Goal: Task Accomplishment & Management: Manage account settings

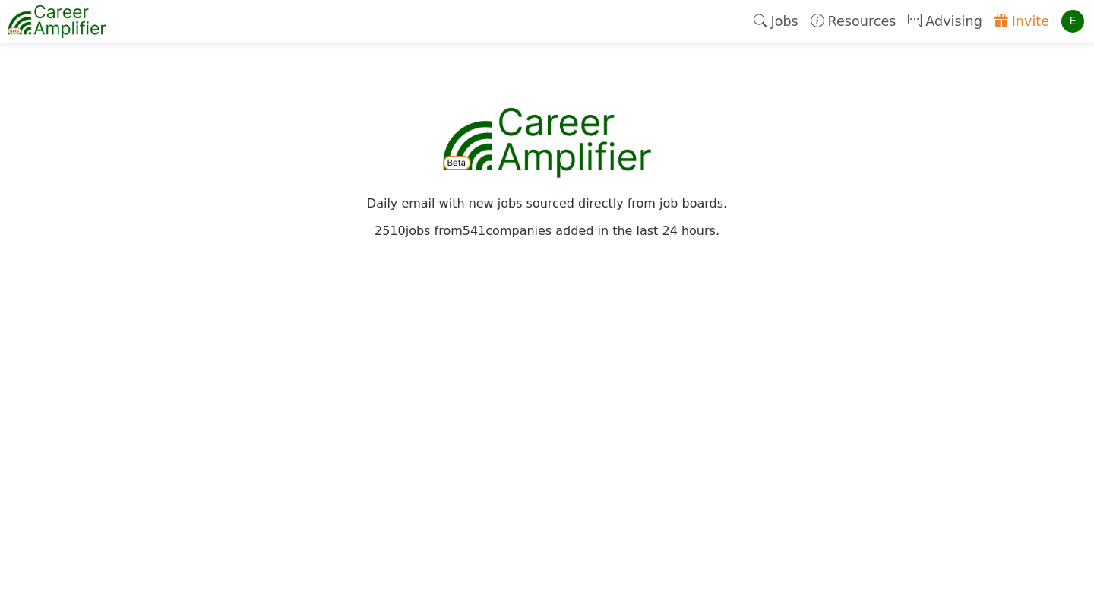
click at [842, 192] on div "Daily email with new jobs sourced directly from job boards." at bounding box center [547, 195] width 917 height 27
click at [790, 15] on link "Jobs" at bounding box center [776, 21] width 57 height 35
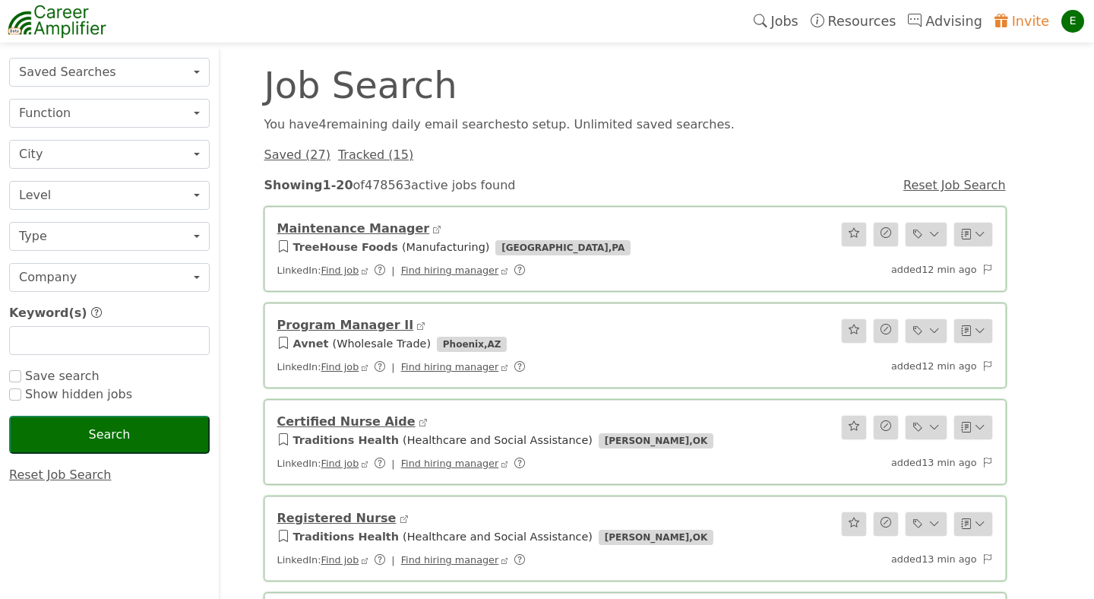
click at [302, 156] on link "Saved ( 27 )" at bounding box center [297, 154] width 66 height 14
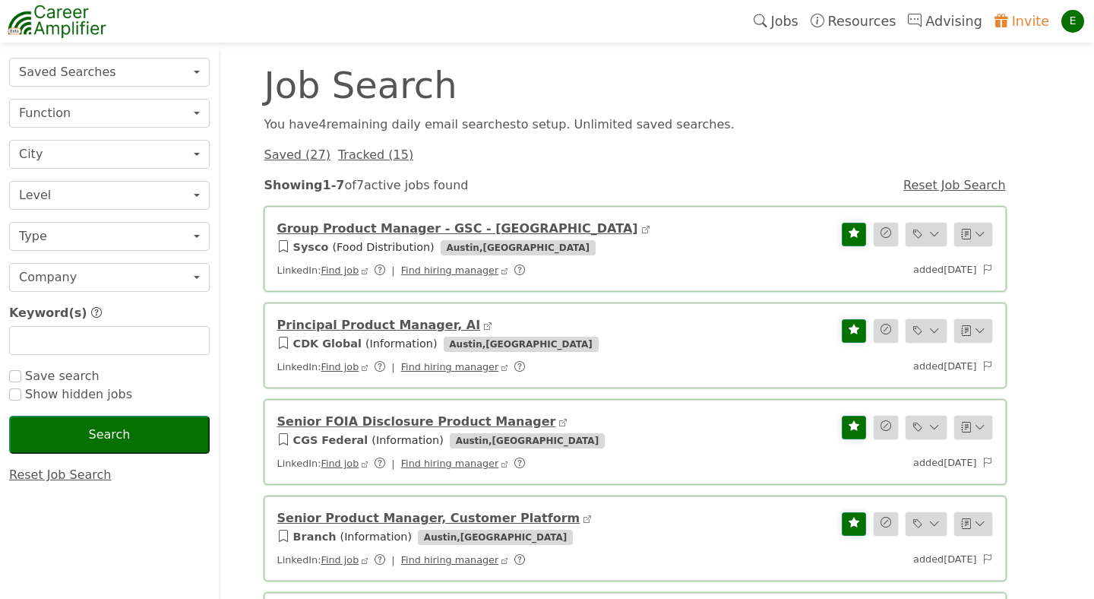
click at [688, 195] on div "Job Search You have 4 remaining daily email search es to setup. Unlimited saved…" at bounding box center [635, 488] width 760 height 843
click at [562, 138] on div "Saved ( 27 ) Tracked ( 15 )" at bounding box center [635, 149] width 760 height 30
click at [368, 157] on link "Tracked ( 15 )" at bounding box center [375, 154] width 75 height 14
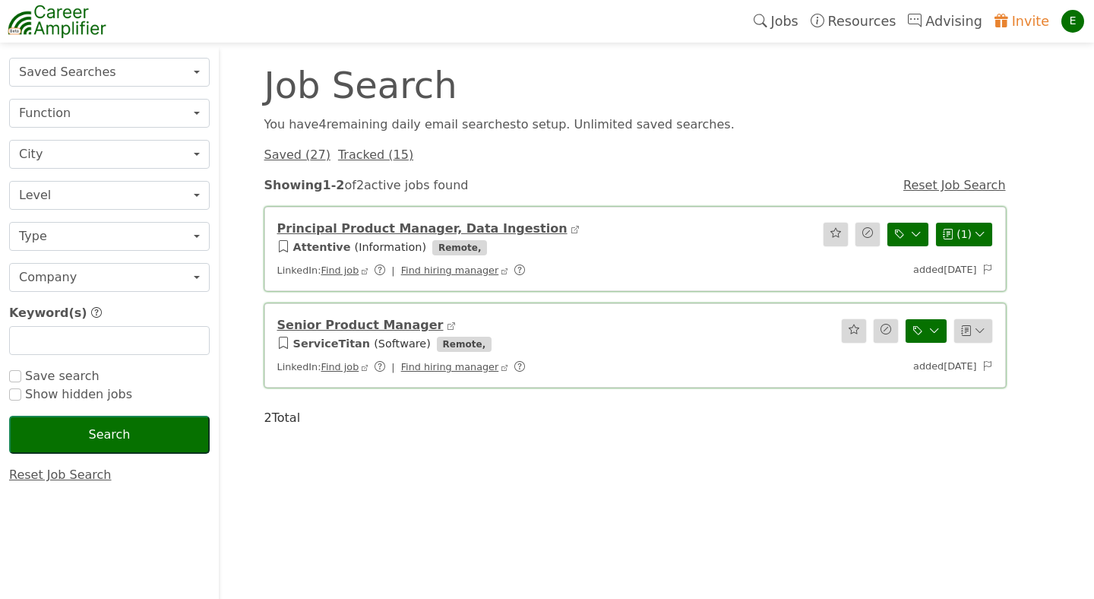
click at [299, 157] on link "Saved ( 27 )" at bounding box center [297, 154] width 66 height 14
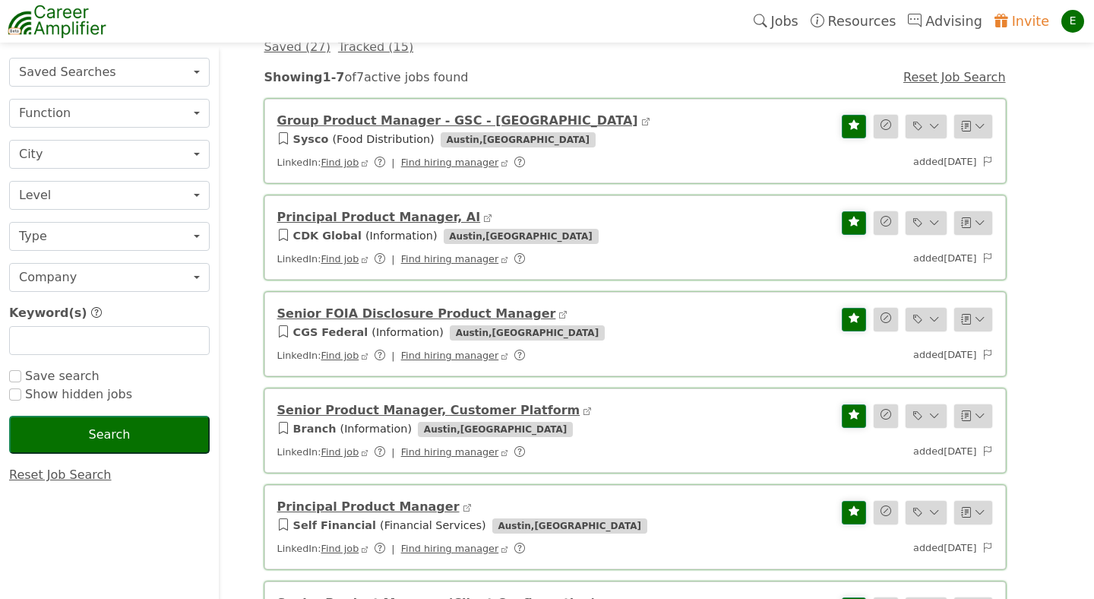
scroll to position [87, 0]
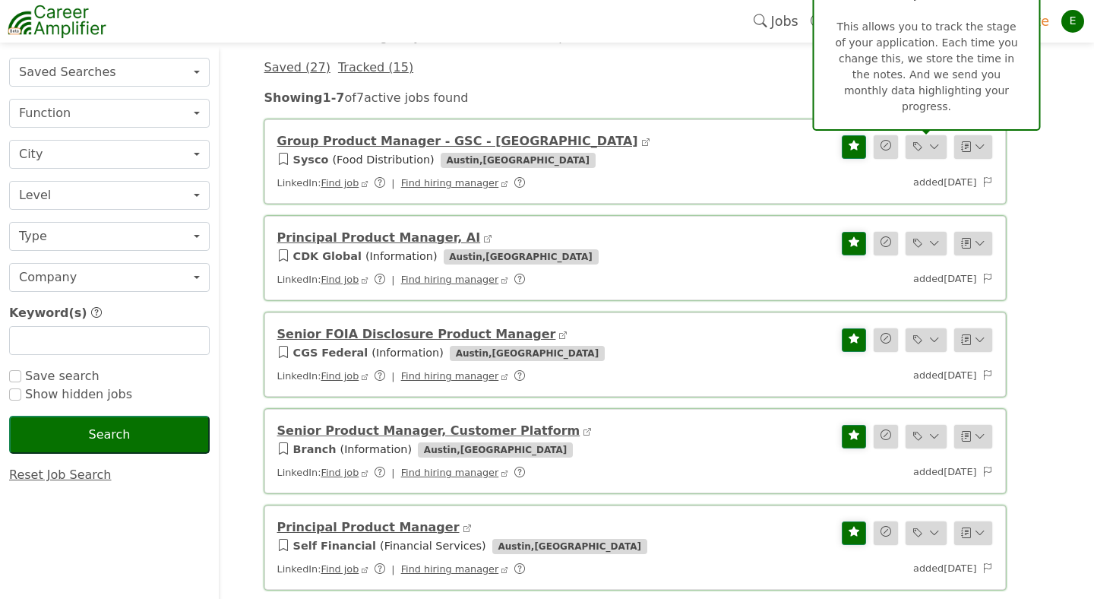
click at [935, 150] on icon at bounding box center [934, 147] width 11 height 16
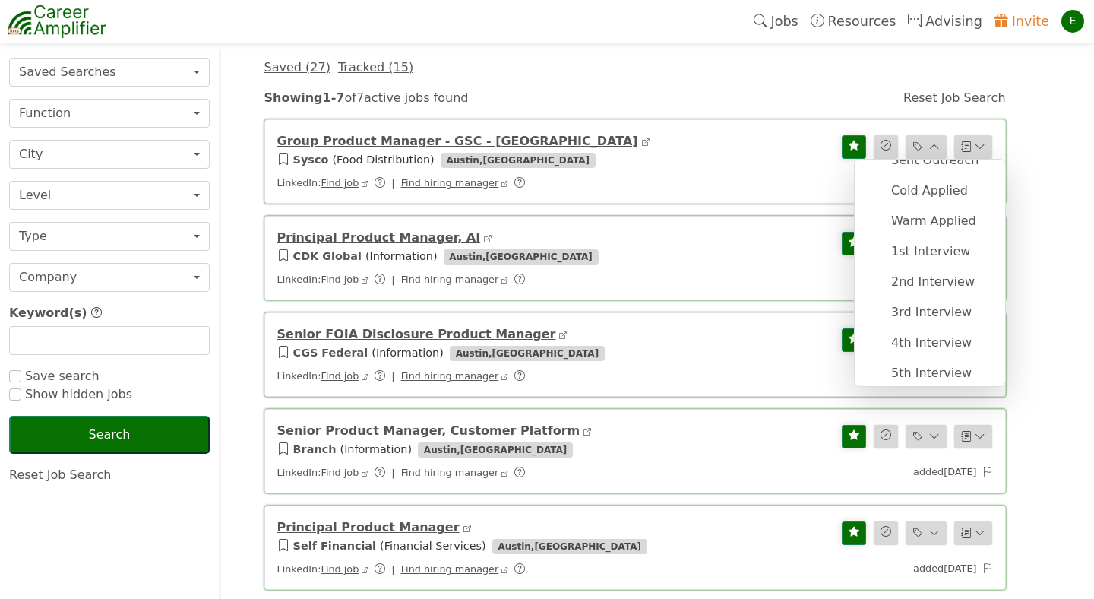
scroll to position [0, 0]
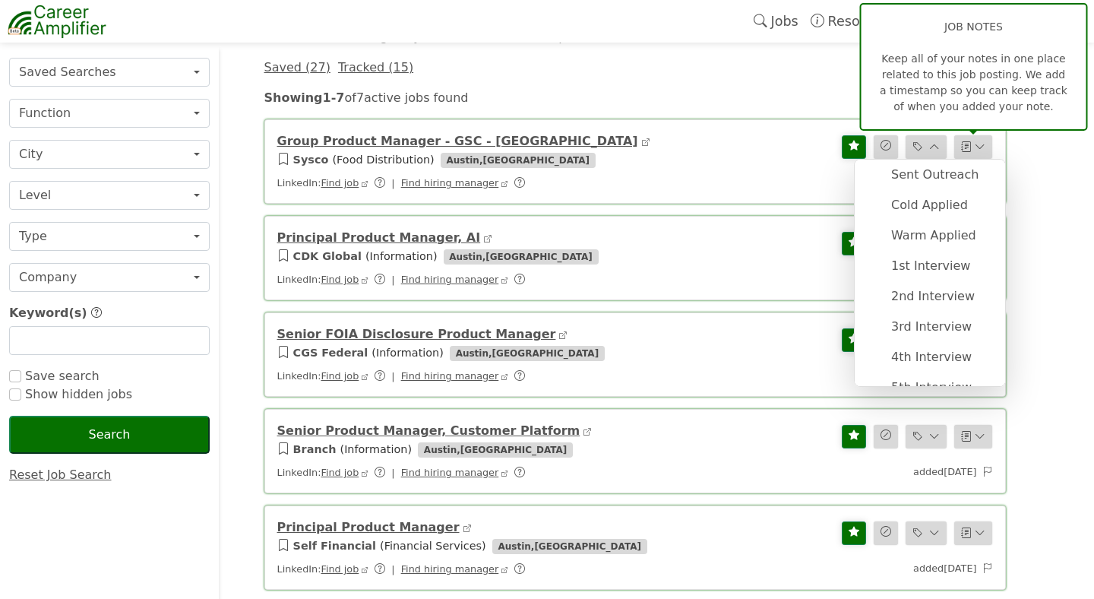
click at [983, 149] on icon "button" at bounding box center [980, 147] width 11 height 12
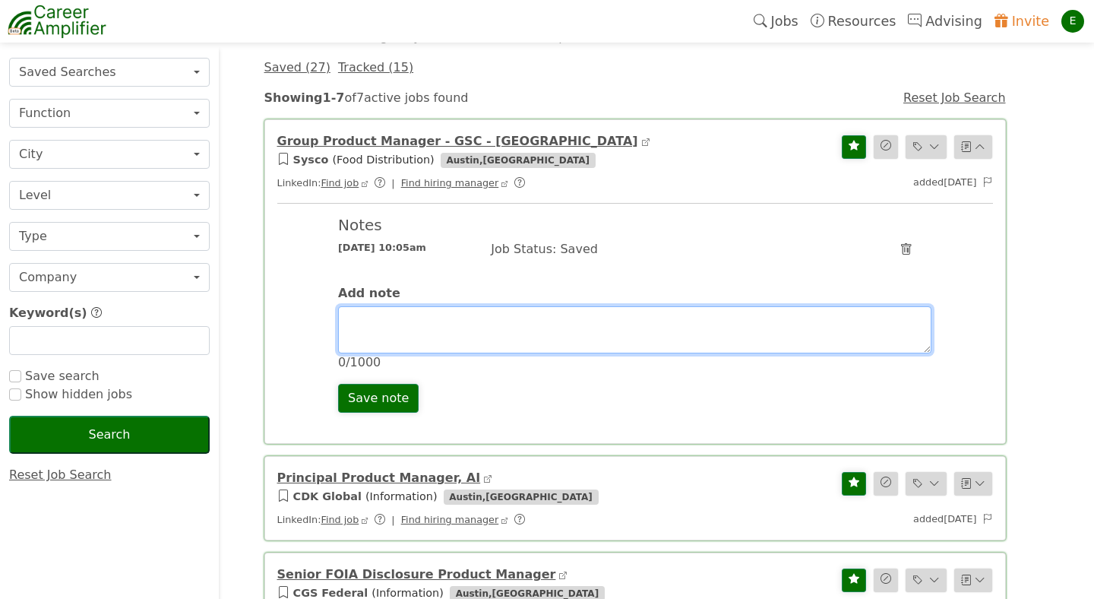
click at [518, 329] on textarea at bounding box center [635, 329] width 594 height 47
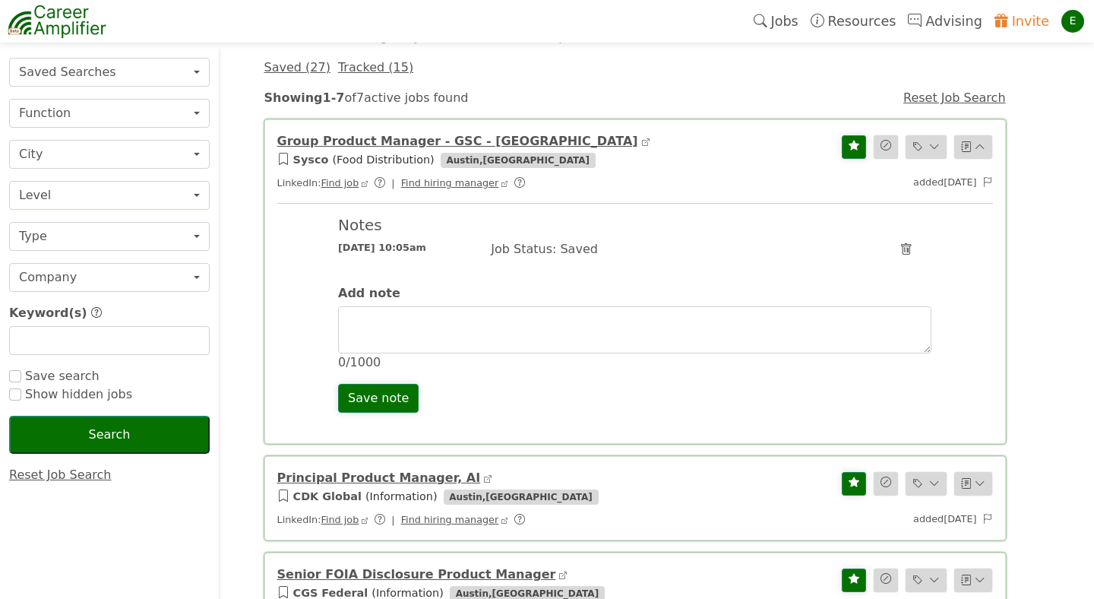
click at [662, 236] on div "Notes" at bounding box center [635, 228] width 612 height 24
click at [986, 141] on icon "button" at bounding box center [980, 147] width 11 height 12
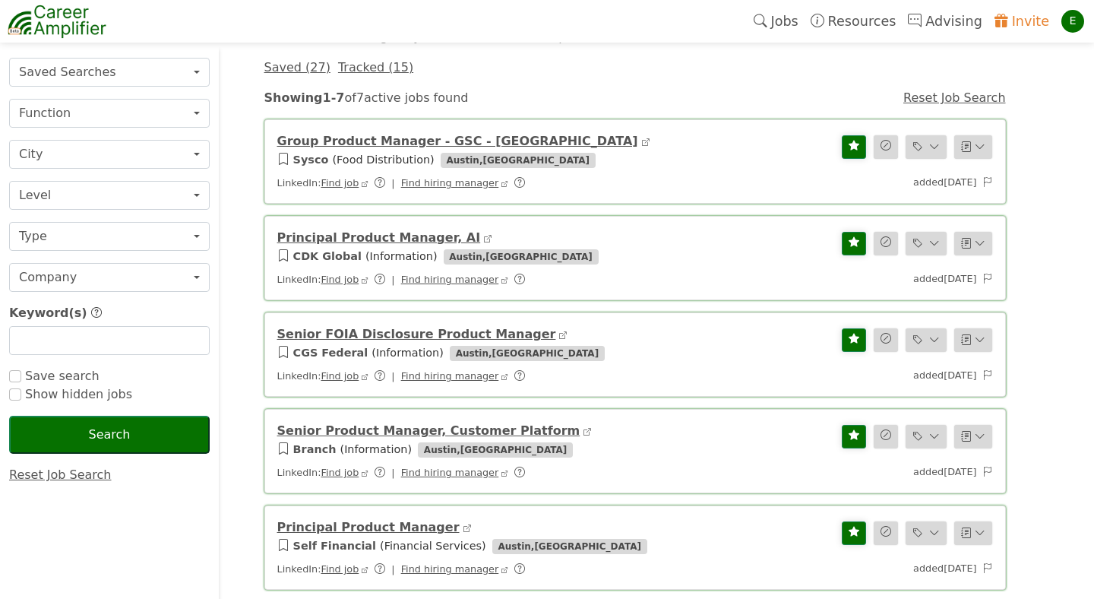
click at [675, 111] on div "Group Product Manager - GSC - US Sysco ( Food Distribution ) Austin , TX Linked…" at bounding box center [635, 449] width 760 height 679
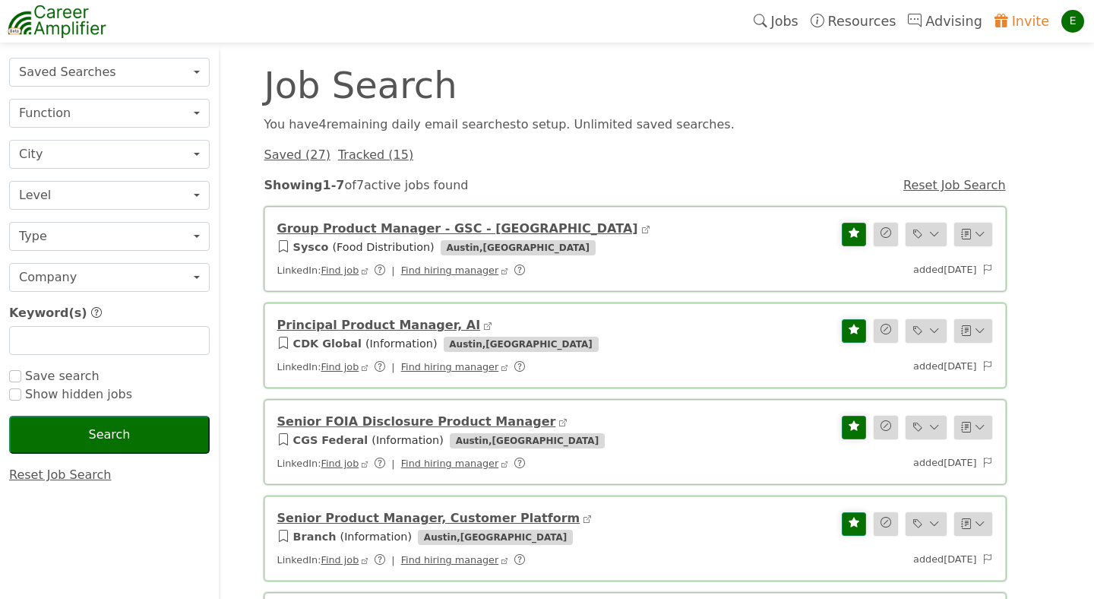
click at [673, 123] on div "You have 4 remaining daily email search es to setup. Unlimited saved searches." at bounding box center [635, 125] width 760 height 18
click at [192, 74] on button "Saved Searches" at bounding box center [109, 72] width 201 height 29
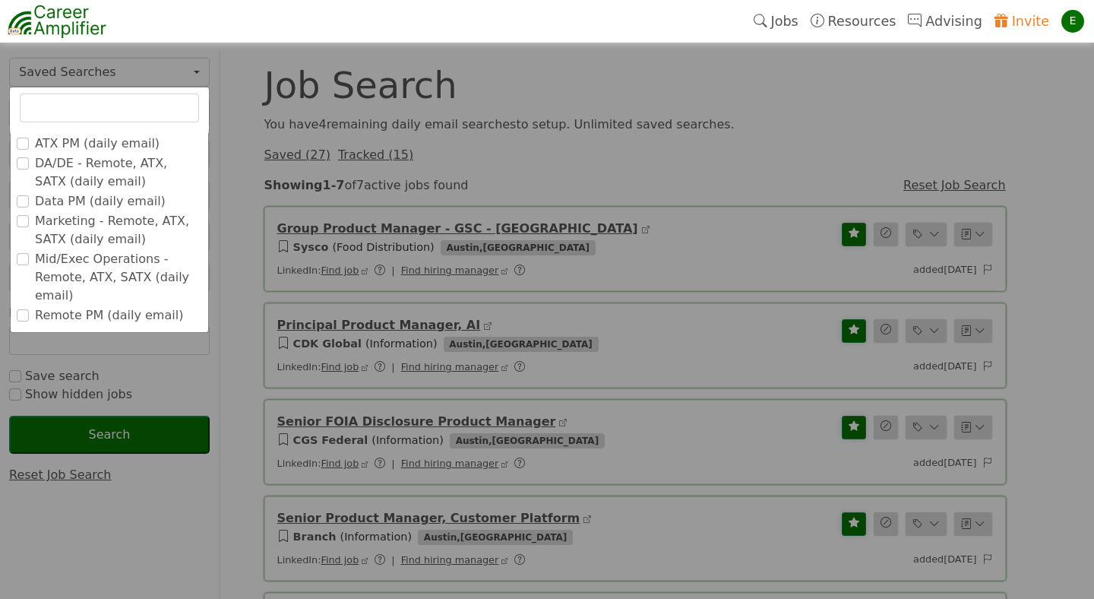
click at [62, 147] on label "ATX PM (daily email)" at bounding box center [97, 144] width 125 height 18
click at [0, 0] on input "ATX PM (daily email)" at bounding box center [0, 0] width 0 height 0
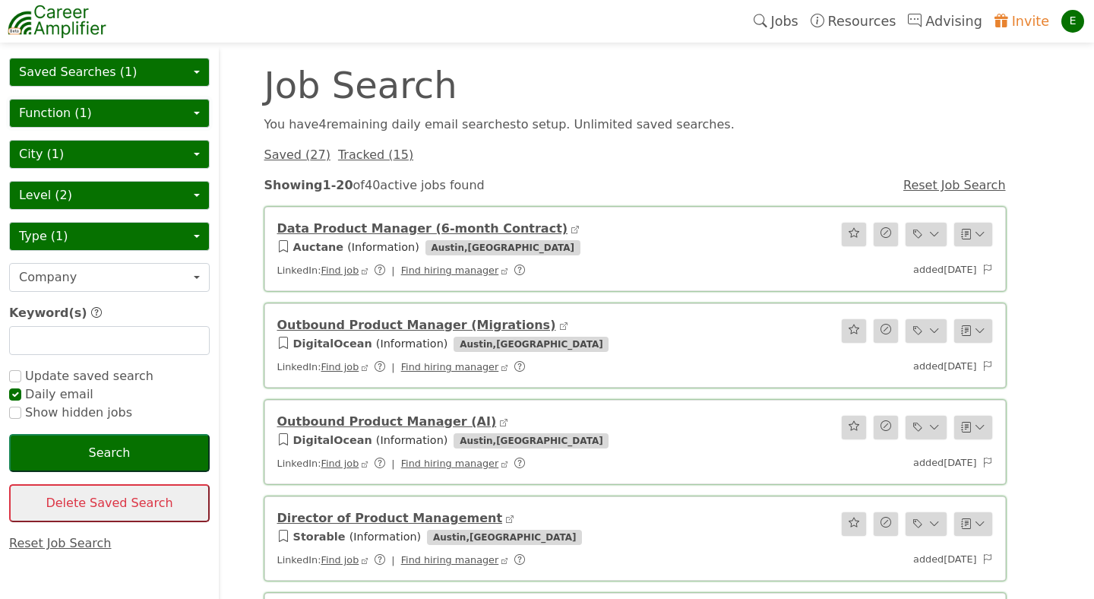
click at [188, 114] on button "Function (1)" at bounding box center [109, 113] width 201 height 29
click at [188, 150] on button "City (1)" at bounding box center [109, 154] width 201 height 29
click at [188, 208] on button "Level (2)" at bounding box center [109, 195] width 201 height 29
click at [199, 232] on button "Type (1)" at bounding box center [109, 236] width 201 height 29
click at [196, 278] on button "Company" at bounding box center [109, 277] width 201 height 29
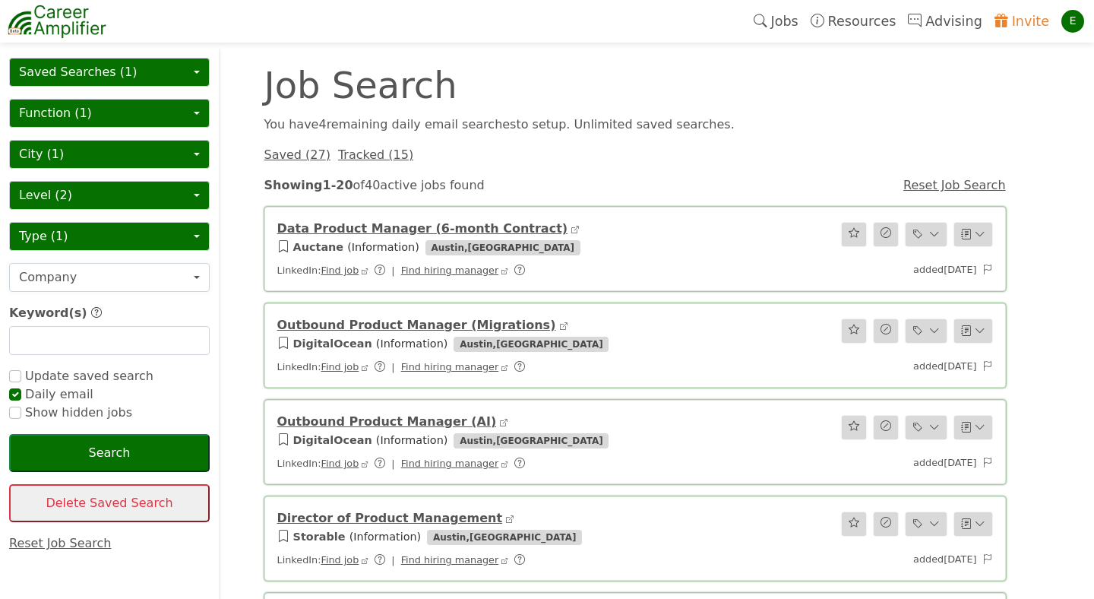
click at [185, 274] on button "Company" at bounding box center [109, 277] width 201 height 29
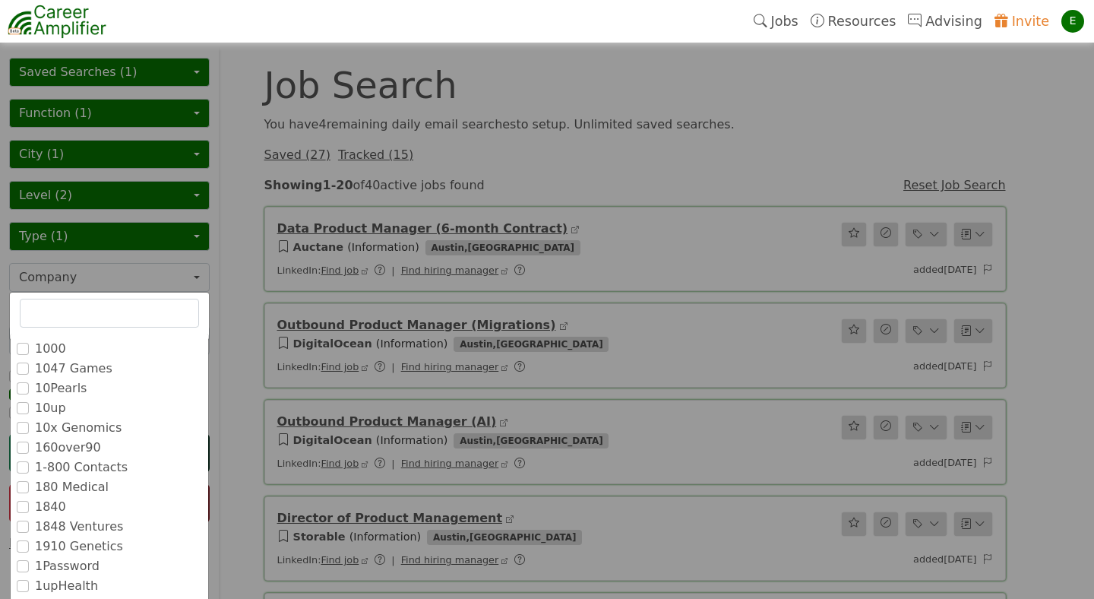
click at [104, 318] on input "text" at bounding box center [109, 313] width 179 height 29
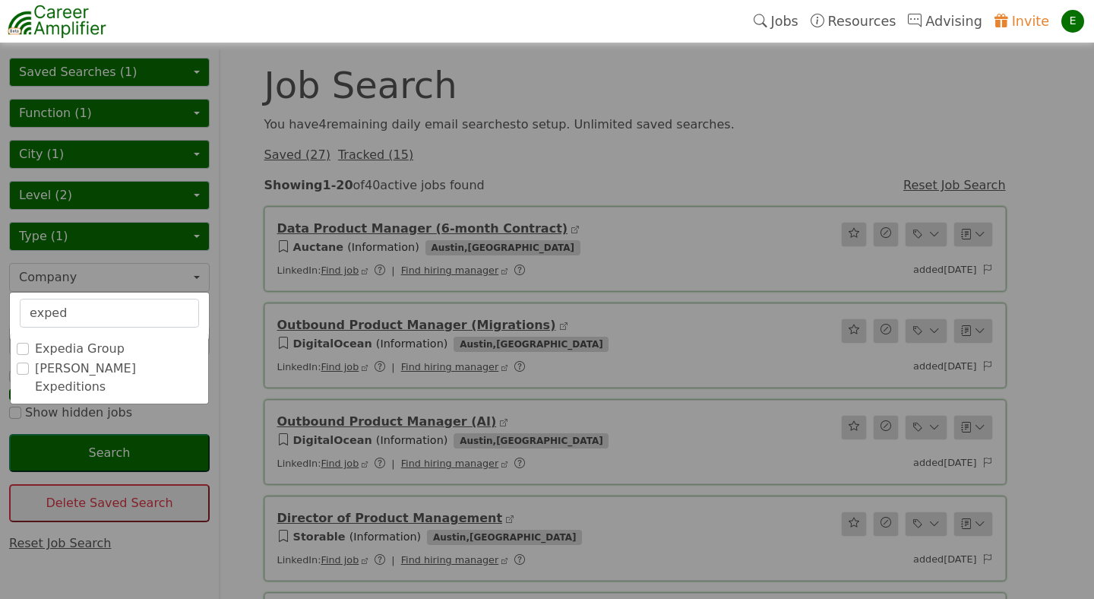
checkbox input "true"
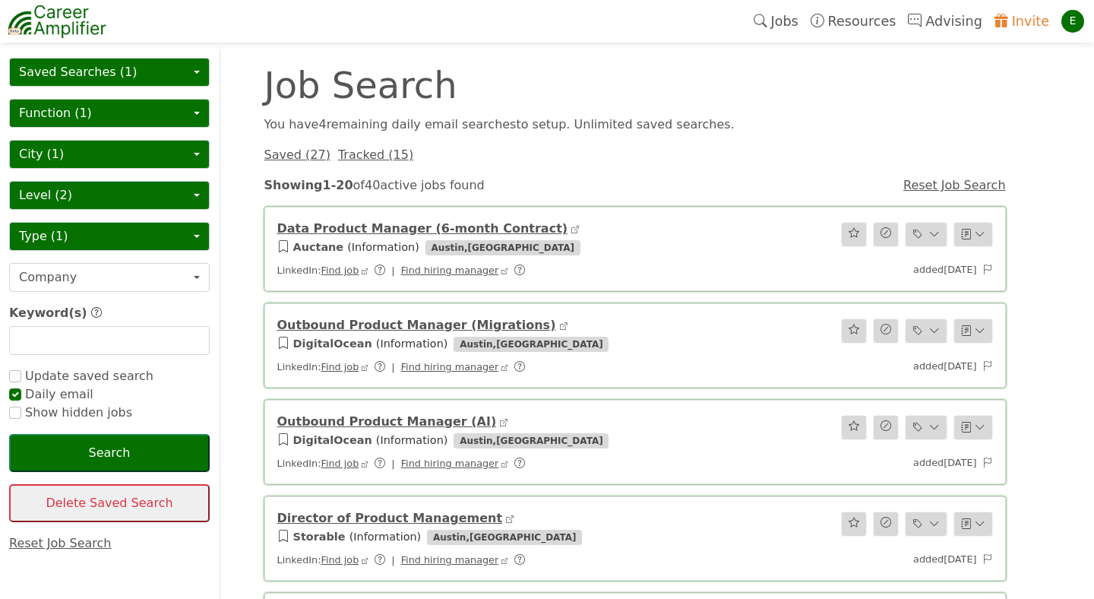
click at [470, 87] on div "Job Search" at bounding box center [540, 85] width 570 height 36
click at [198, 274] on button "Company" at bounding box center [109, 277] width 201 height 29
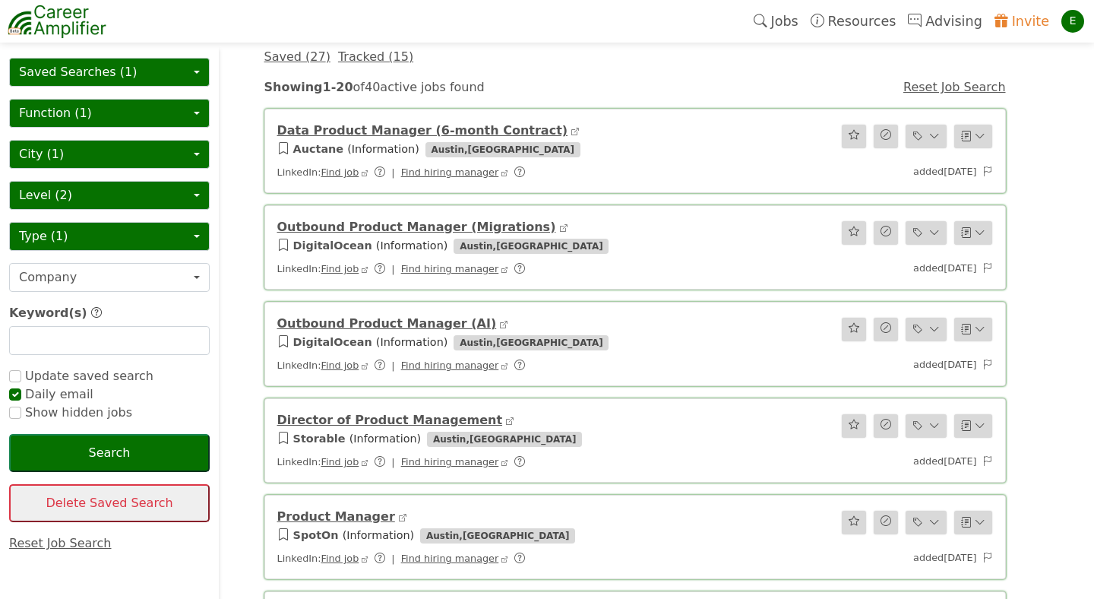
scroll to position [99, 0]
click at [943, 170] on div "added Aug 14, 2025" at bounding box center [880, 171] width 245 height 16
click at [777, 167] on div "added Aug 14, 2025" at bounding box center [880, 171] width 245 height 16
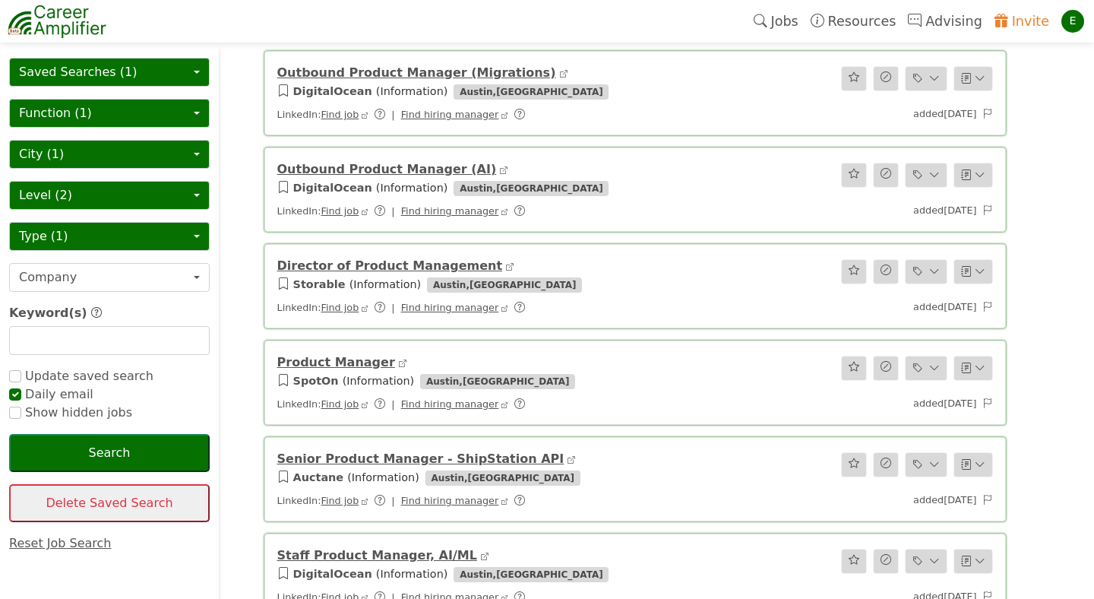
scroll to position [0, 0]
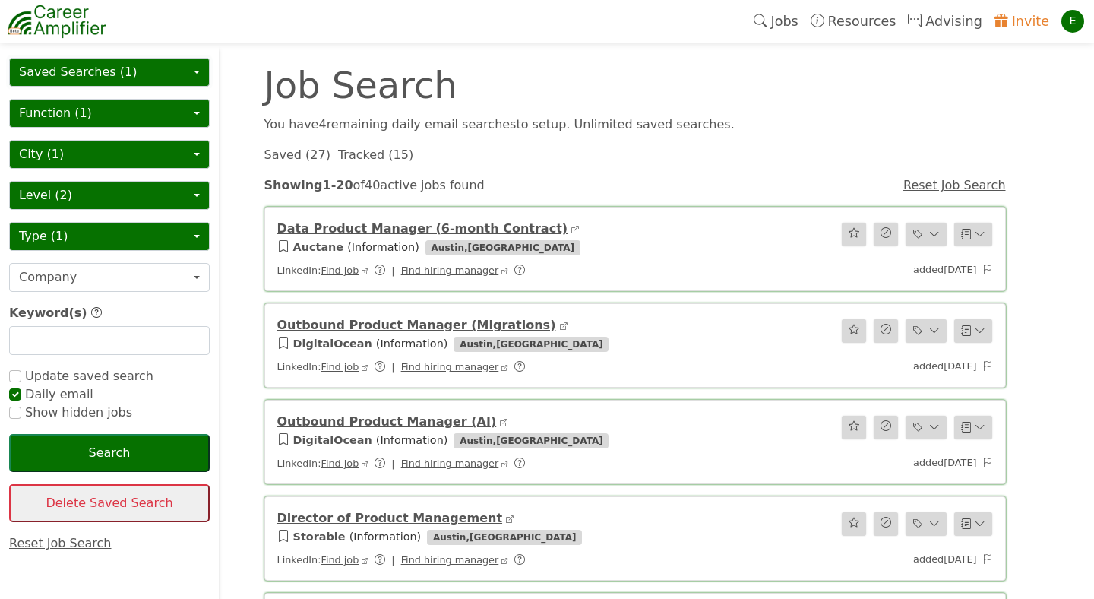
click at [116, 72] on button "Saved Searches (1)" at bounding box center [109, 72] width 201 height 29
click at [43, 540] on link "Reset Job Search" at bounding box center [60, 543] width 103 height 14
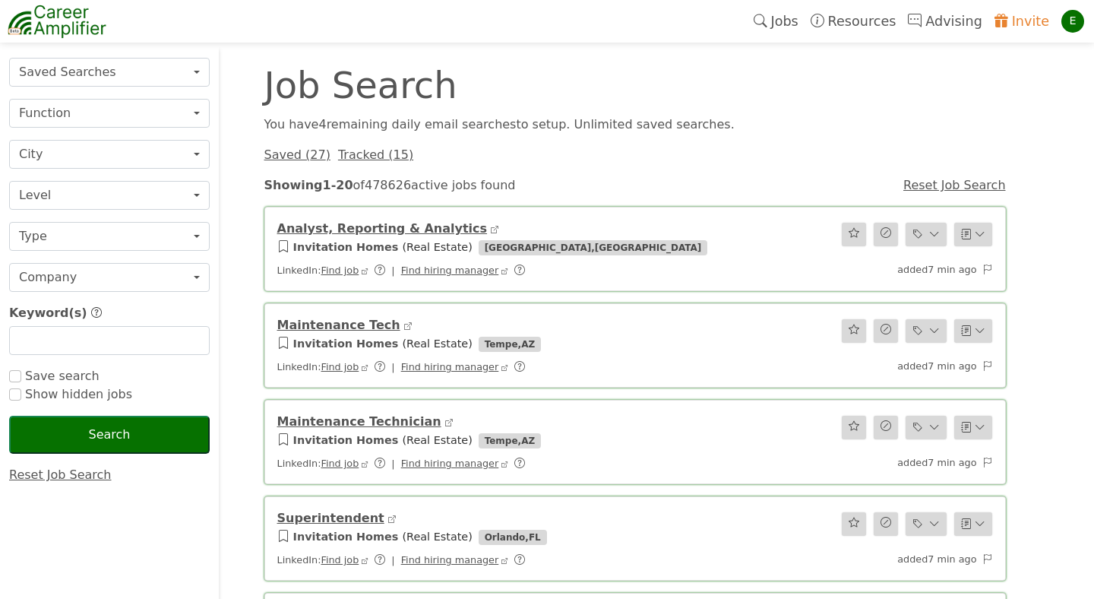
click at [384, 185] on div "Showing 1 - 20 of 478626 active jobs found" at bounding box center [540, 185] width 570 height 18
click at [698, 142] on div "Saved ( 27 ) Tracked ( 15 )" at bounding box center [635, 149] width 760 height 30
click at [689, 190] on div "Showing 1 - 20 of 478626 active jobs found" at bounding box center [540, 185] width 570 height 18
click at [935, 270] on div "added 7 min ago" at bounding box center [880, 270] width 245 height 16
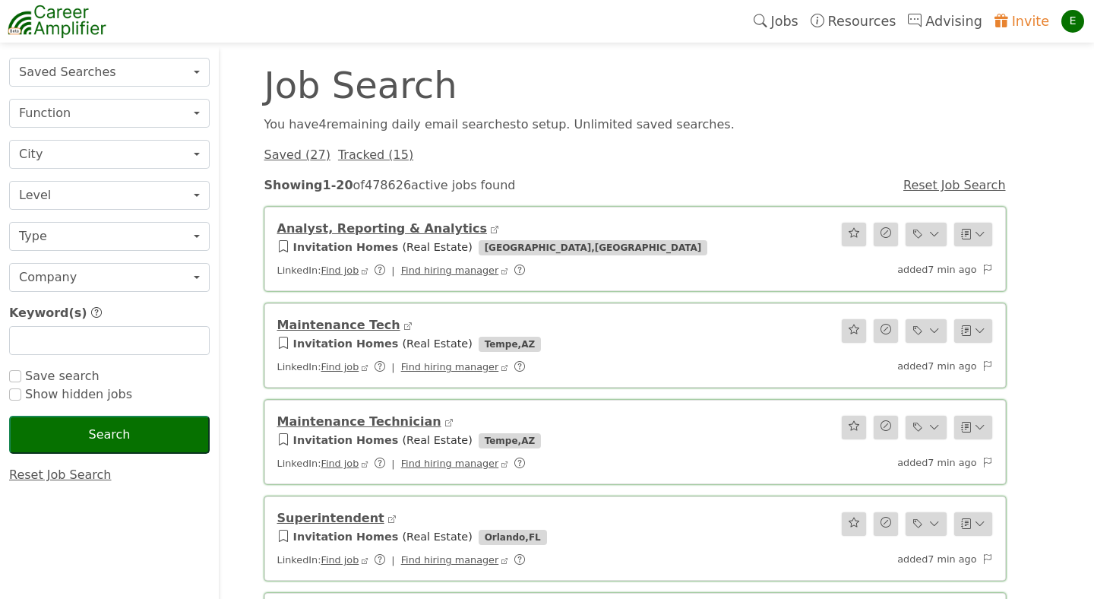
click at [935, 270] on div "added 7 min ago" at bounding box center [880, 270] width 245 height 16
click at [350, 226] on link "Analyst, Reporting & Analytics" at bounding box center [382, 228] width 211 height 14
click at [783, 119] on div "You have 4 remaining daily email search es to setup. Unlimited saved searches." at bounding box center [635, 125] width 760 height 18
click at [667, 144] on div "Saved ( 27 ) Tracked ( 15 )" at bounding box center [635, 149] width 760 height 30
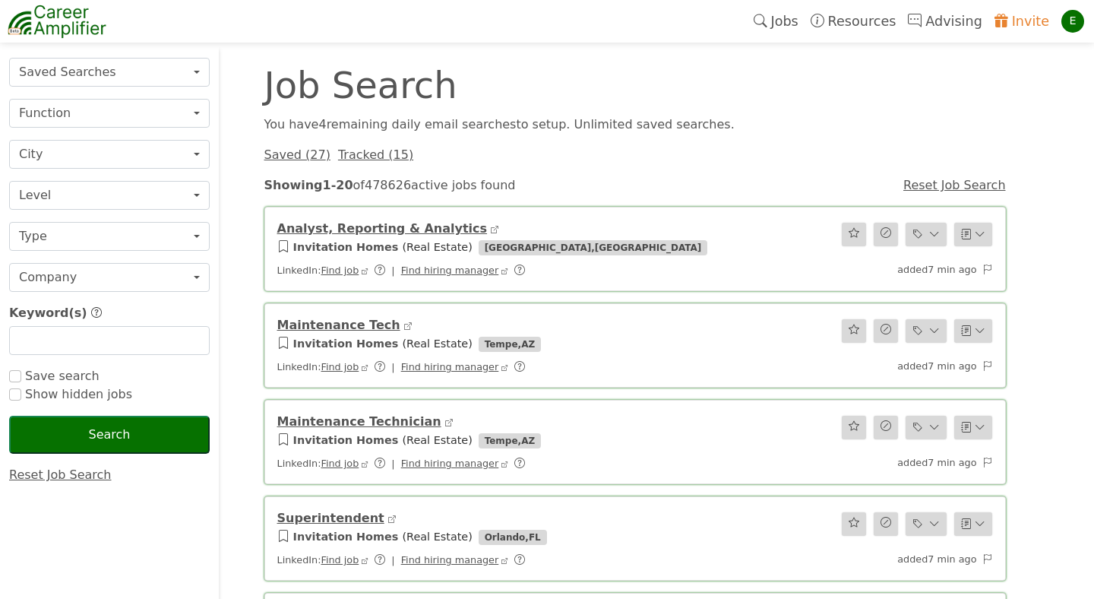
click at [844, 21] on link "Resources" at bounding box center [854, 21] width 98 height 35
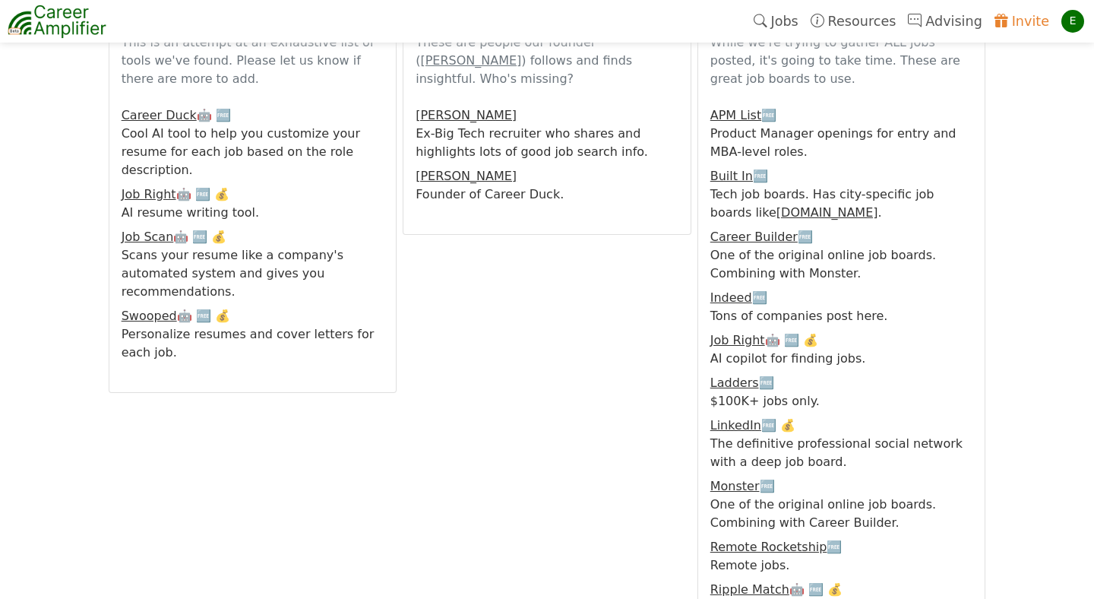
scroll to position [290, 0]
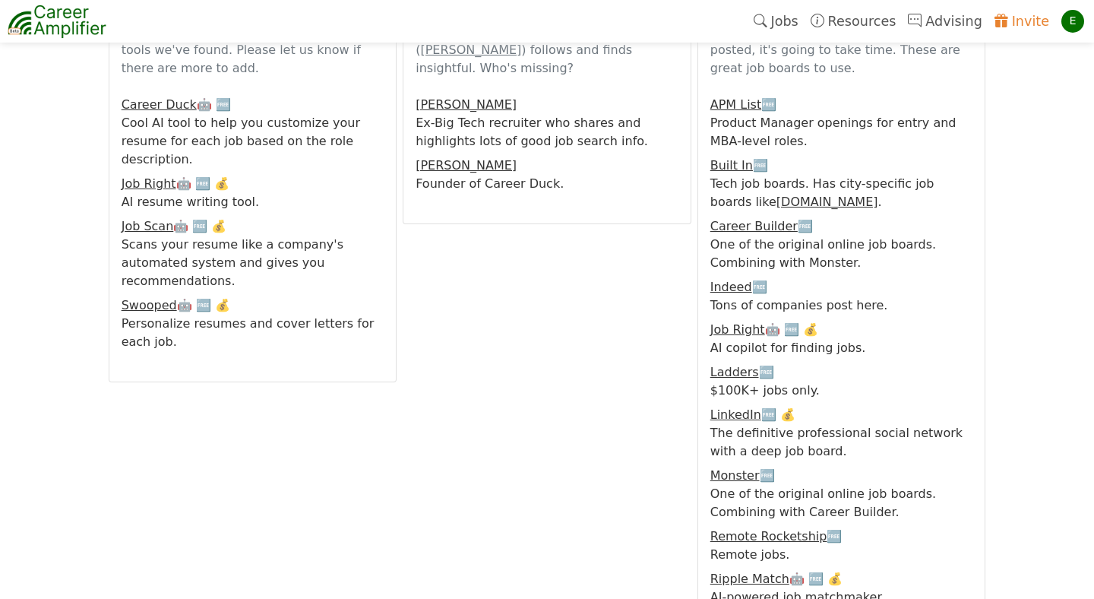
click at [1028, 17] on link "Invite" at bounding box center [1022, 21] width 67 height 35
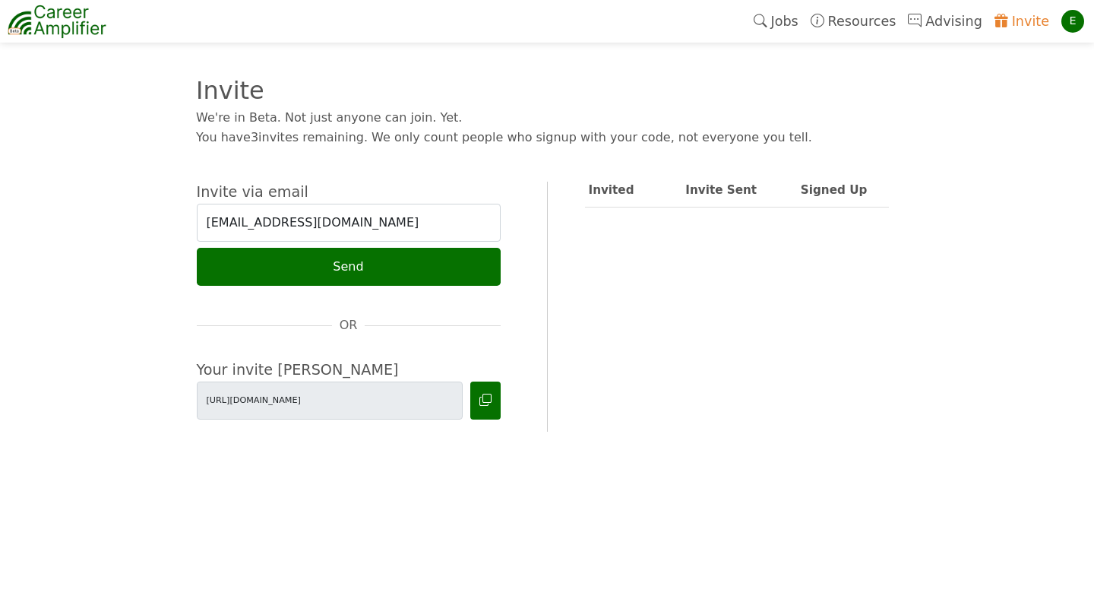
type input "[EMAIL_ADDRESS][DOMAIN_NAME]"
click at [174, 150] on div "Invite We're in Beta. Not just anyone can join. Yet. You have 3 invites remaini…" at bounding box center [547, 81] width 1100 height 139
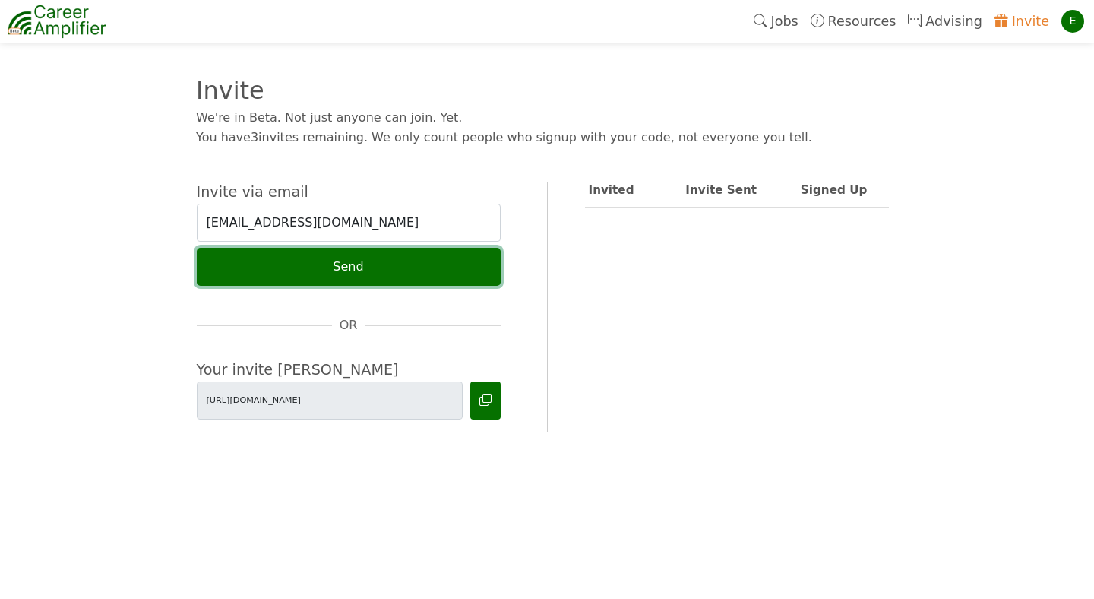
click at [342, 269] on button "Send" at bounding box center [349, 267] width 304 height 38
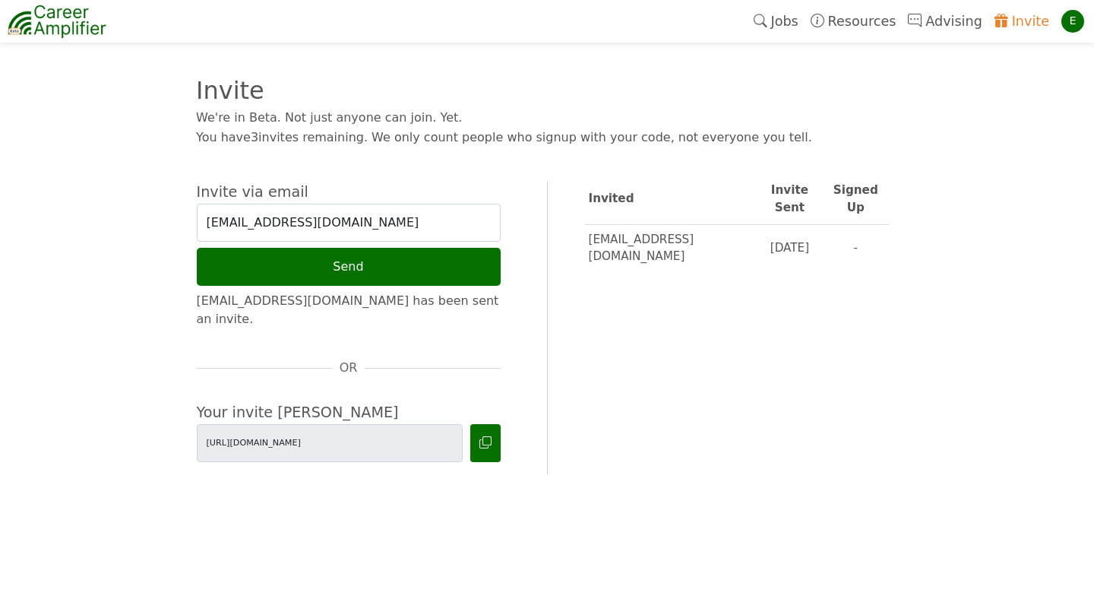
click at [542, 170] on div "Invite via email [EMAIL_ADDRESS][DOMAIN_NAME] Send [EMAIL_ADDRESS][DOMAIN_NAME]…" at bounding box center [547, 312] width 1082 height 323
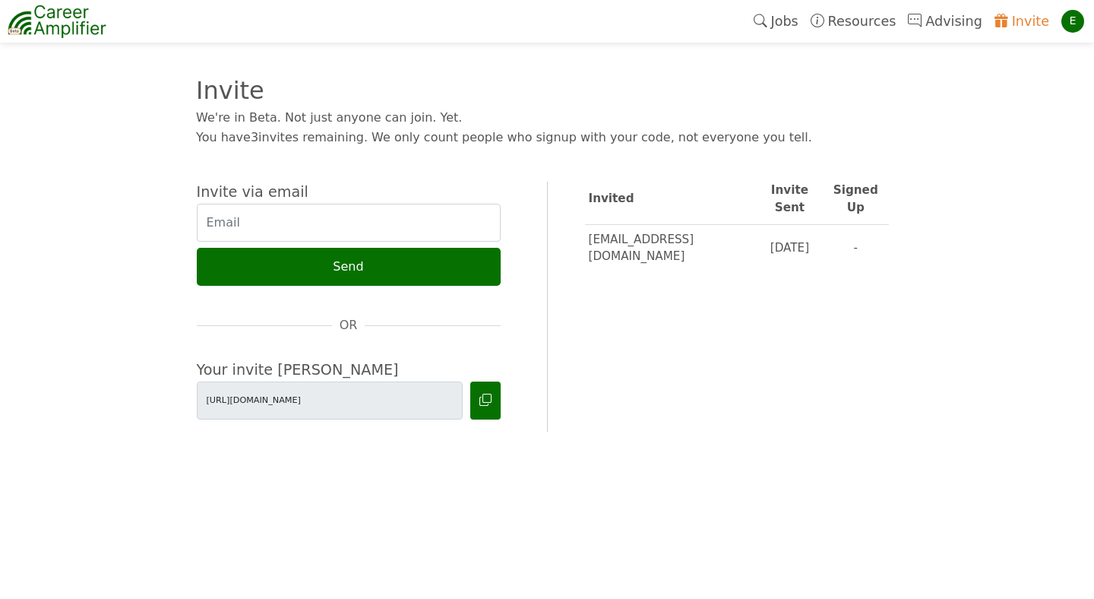
click at [1075, 16] on div "E" at bounding box center [1073, 21] width 23 height 23
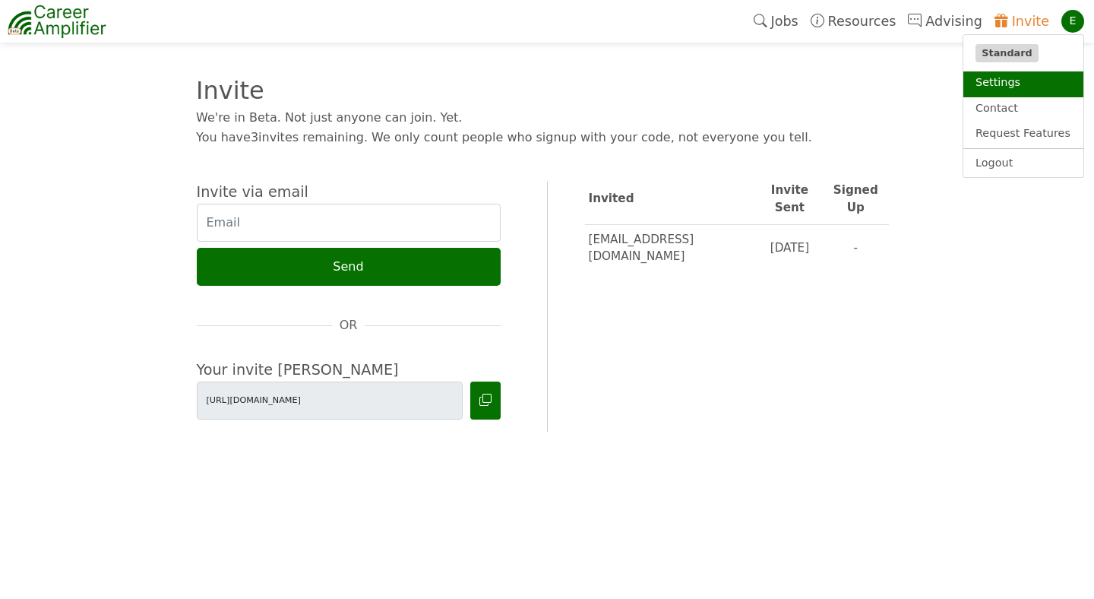
click at [998, 74] on link "Settings" at bounding box center [1024, 84] width 120 height 26
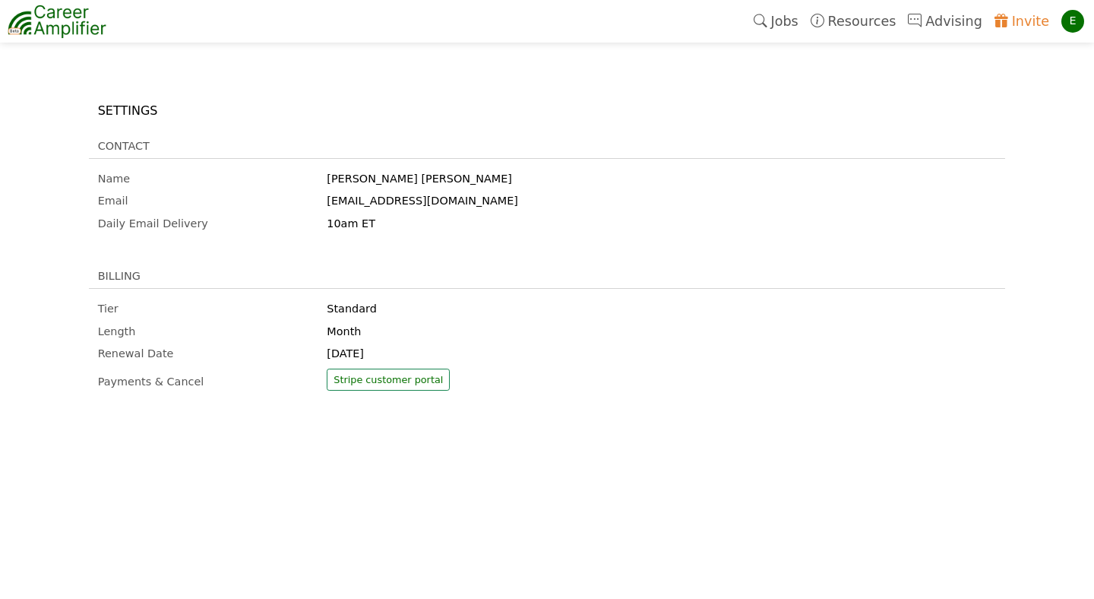
drag, startPoint x: 330, startPoint y: 353, endPoint x: 395, endPoint y: 353, distance: 65.4
click at [395, 353] on div "May 9, 2025" at bounding box center [432, 354] width 229 height 17
click at [419, 356] on div "May 9, 2025" at bounding box center [432, 354] width 229 height 17
click at [792, 20] on link "Jobs" at bounding box center [776, 21] width 57 height 35
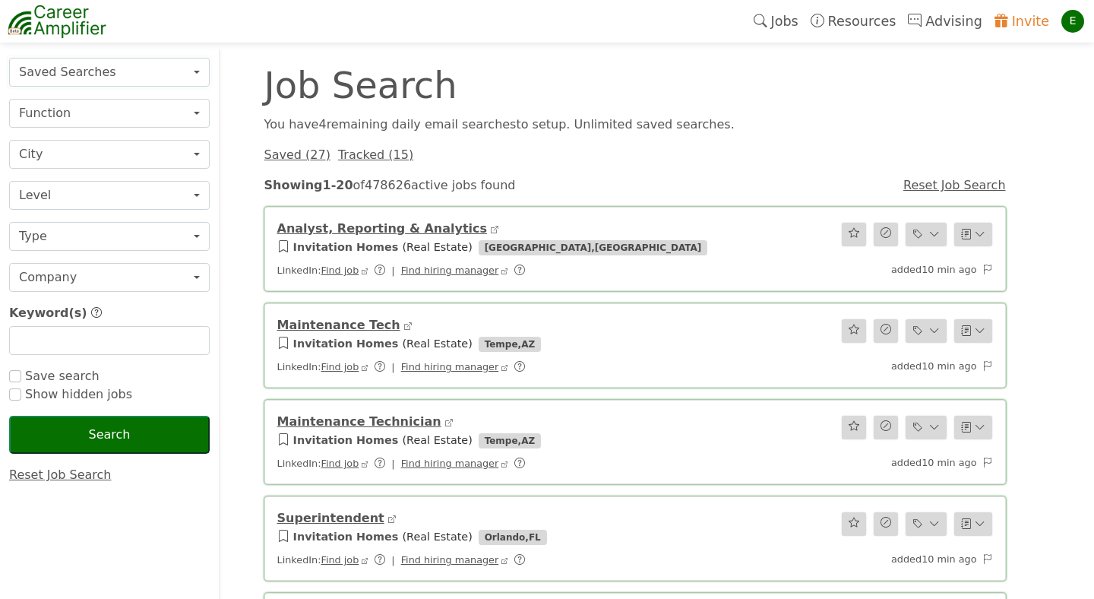
click at [196, 72] on button "Saved Searches" at bounding box center [109, 72] width 201 height 29
click at [259, 96] on div "Job Search" at bounding box center [540, 85] width 570 height 36
click at [1015, 20] on link "Invite" at bounding box center [1022, 21] width 67 height 35
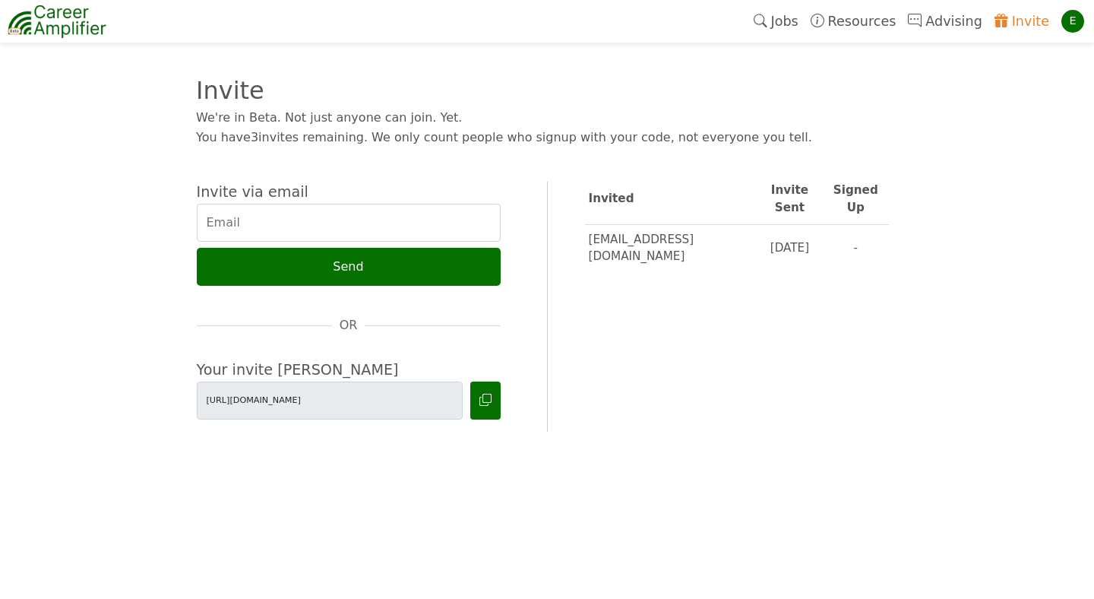
click at [787, 18] on link "Jobs" at bounding box center [776, 21] width 57 height 35
